Goal: Task Accomplishment & Management: Manage account settings

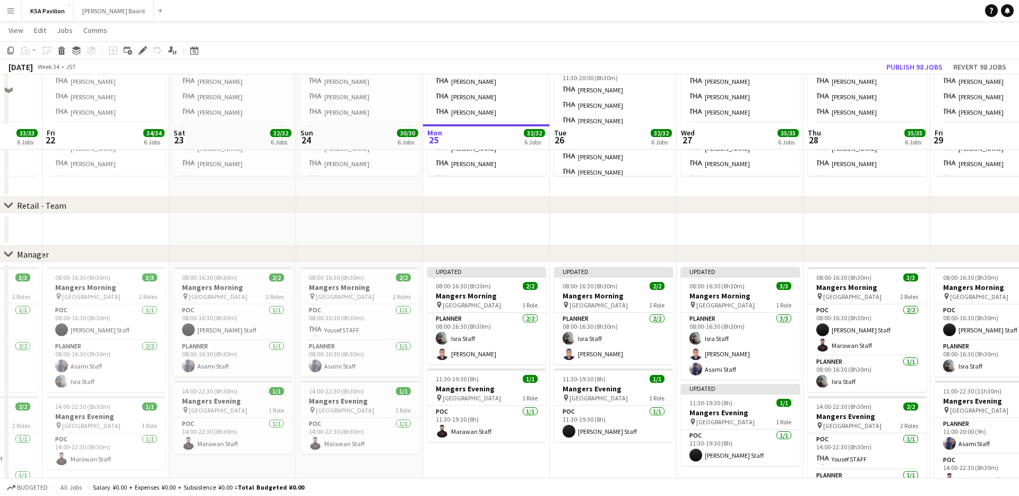
scroll to position [725, 0]
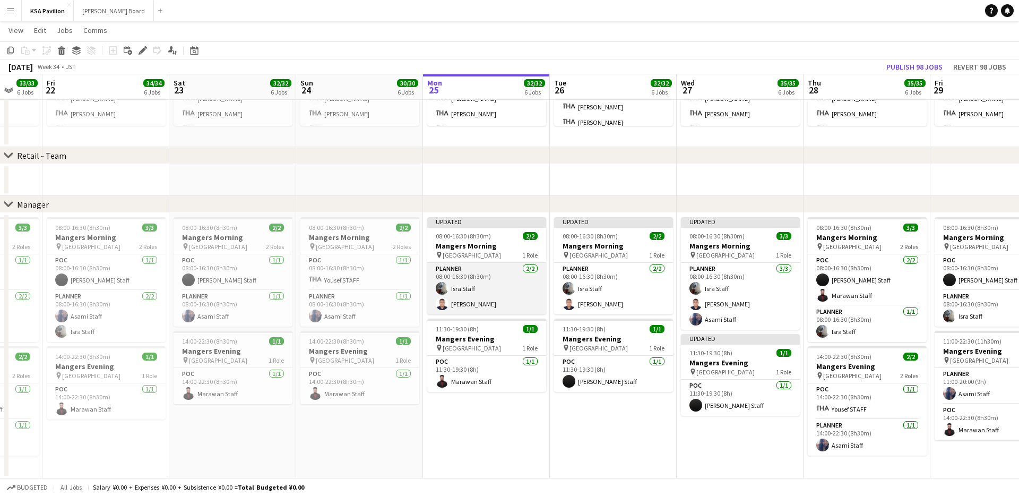
click at [455, 286] on app-card-role "Planner [DATE] 08:00-16:30 (8h30m) Isra Staff [PERSON_NAME]" at bounding box center [486, 288] width 119 height 51
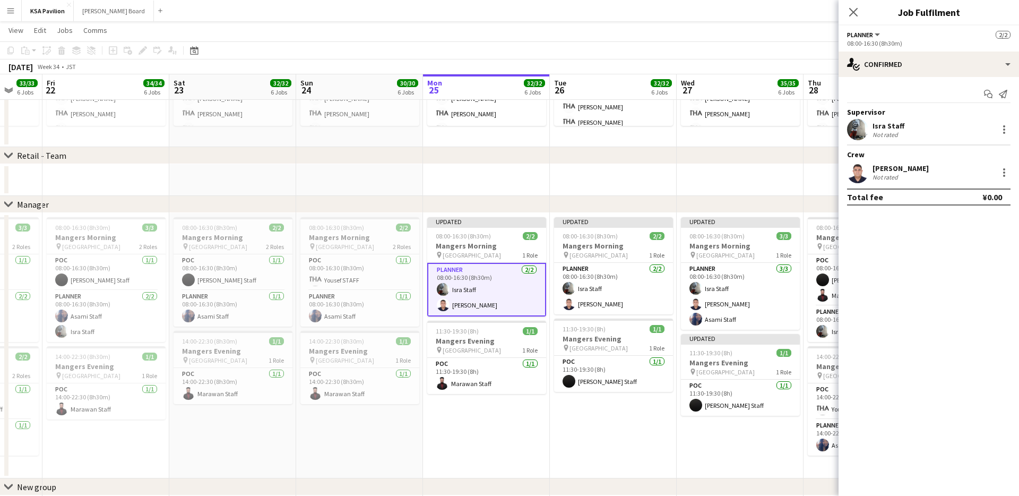
click at [860, 131] on app-user-avatar at bounding box center [857, 129] width 21 height 21
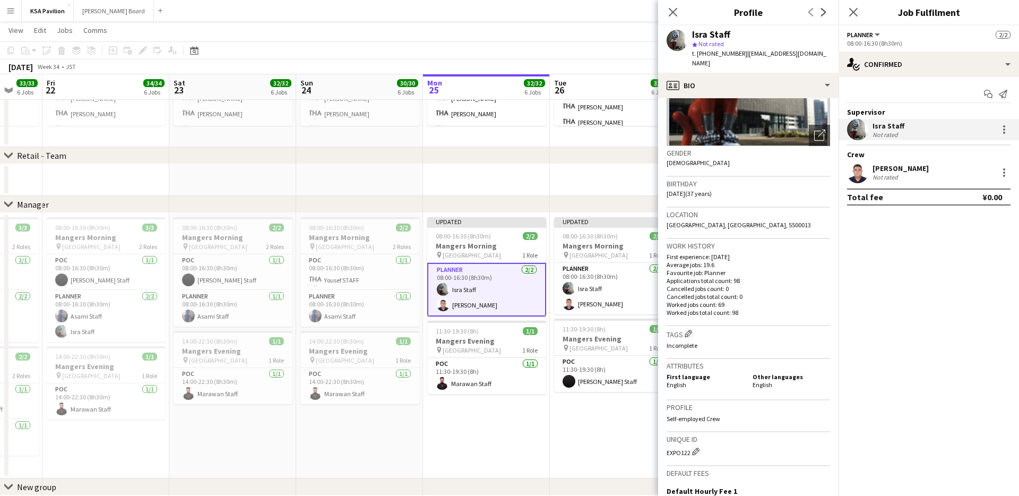
scroll to position [0, 0]
